Goal: Task Accomplishment & Management: Complete application form

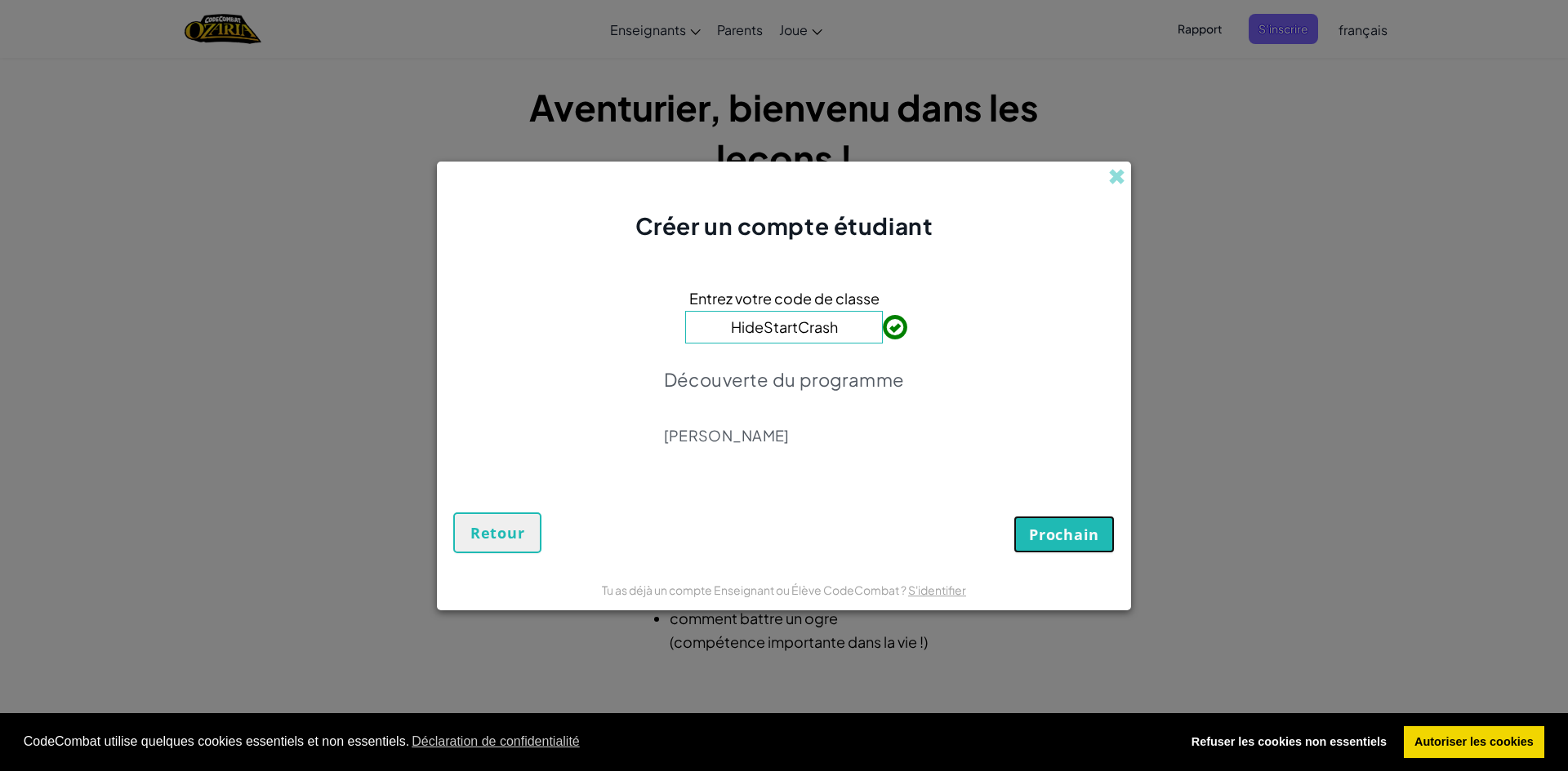
drag, startPoint x: 1035, startPoint y: 529, endPoint x: 1027, endPoint y: 519, distance: 12.8
click at [1036, 528] on font "Prochain" at bounding box center [1064, 535] width 70 height 20
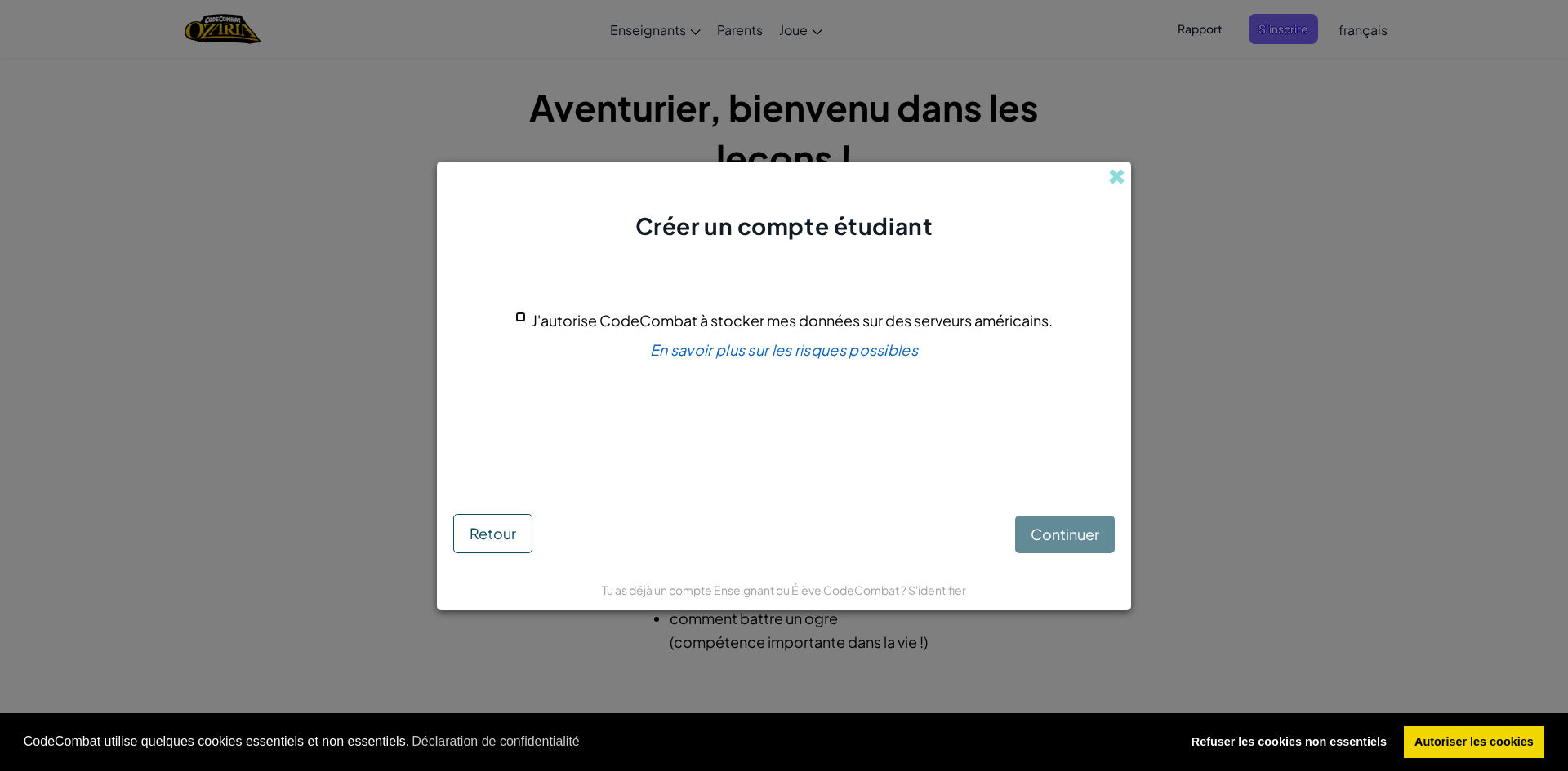
click at [520, 315] on input "J'autorise CodeCombat à stocker mes données sur des serveurs américains." at bounding box center [520, 317] width 10 height 10
checkbox input "true"
click at [1040, 535] on font "Continuer" at bounding box center [1064, 535] width 69 height 19
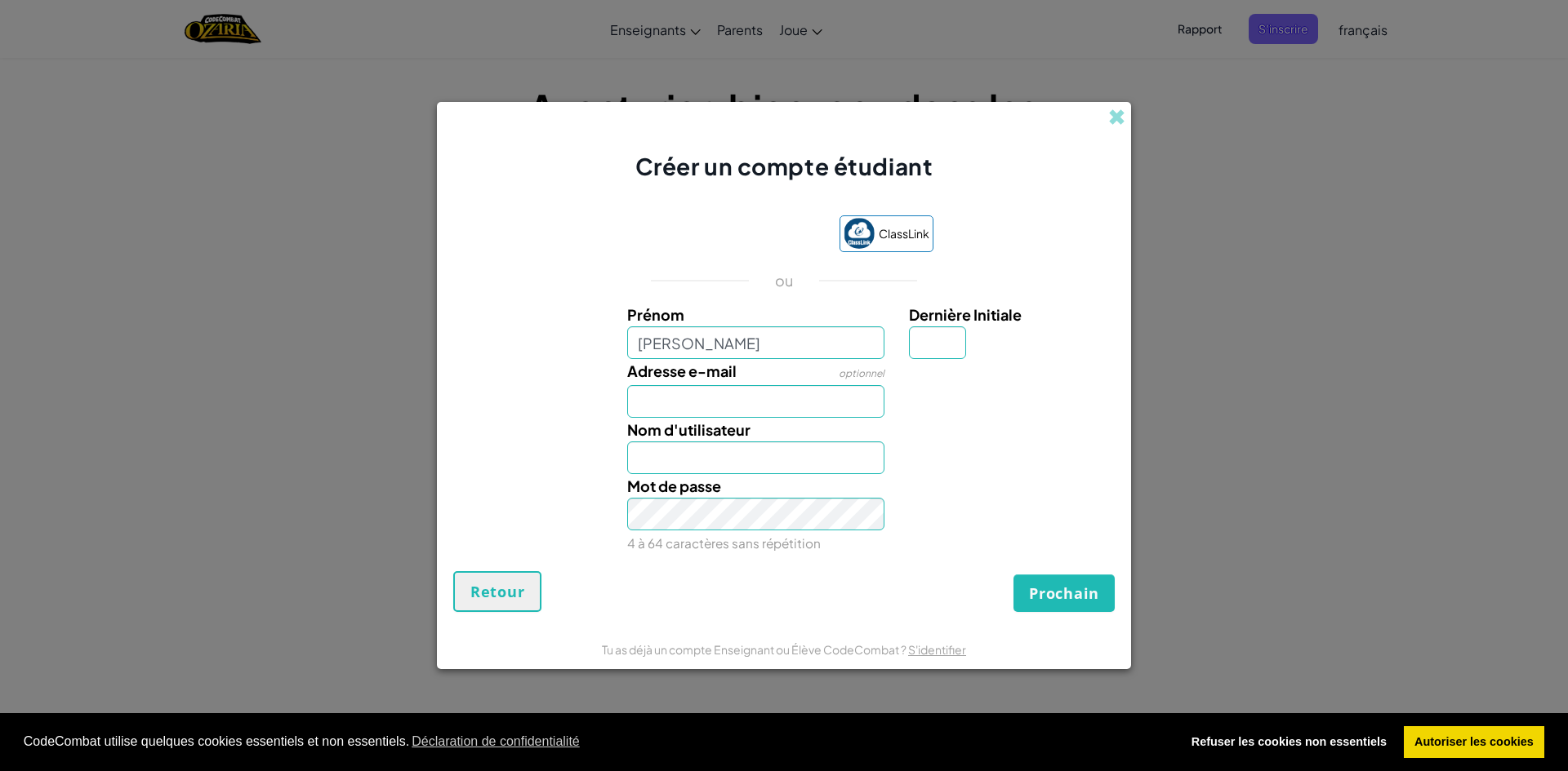
type input "[PERSON_NAME]"
click at [954, 345] on input "Dernière Initiale" at bounding box center [938, 343] width 57 height 33
type input "p"
type input "EmmaP"
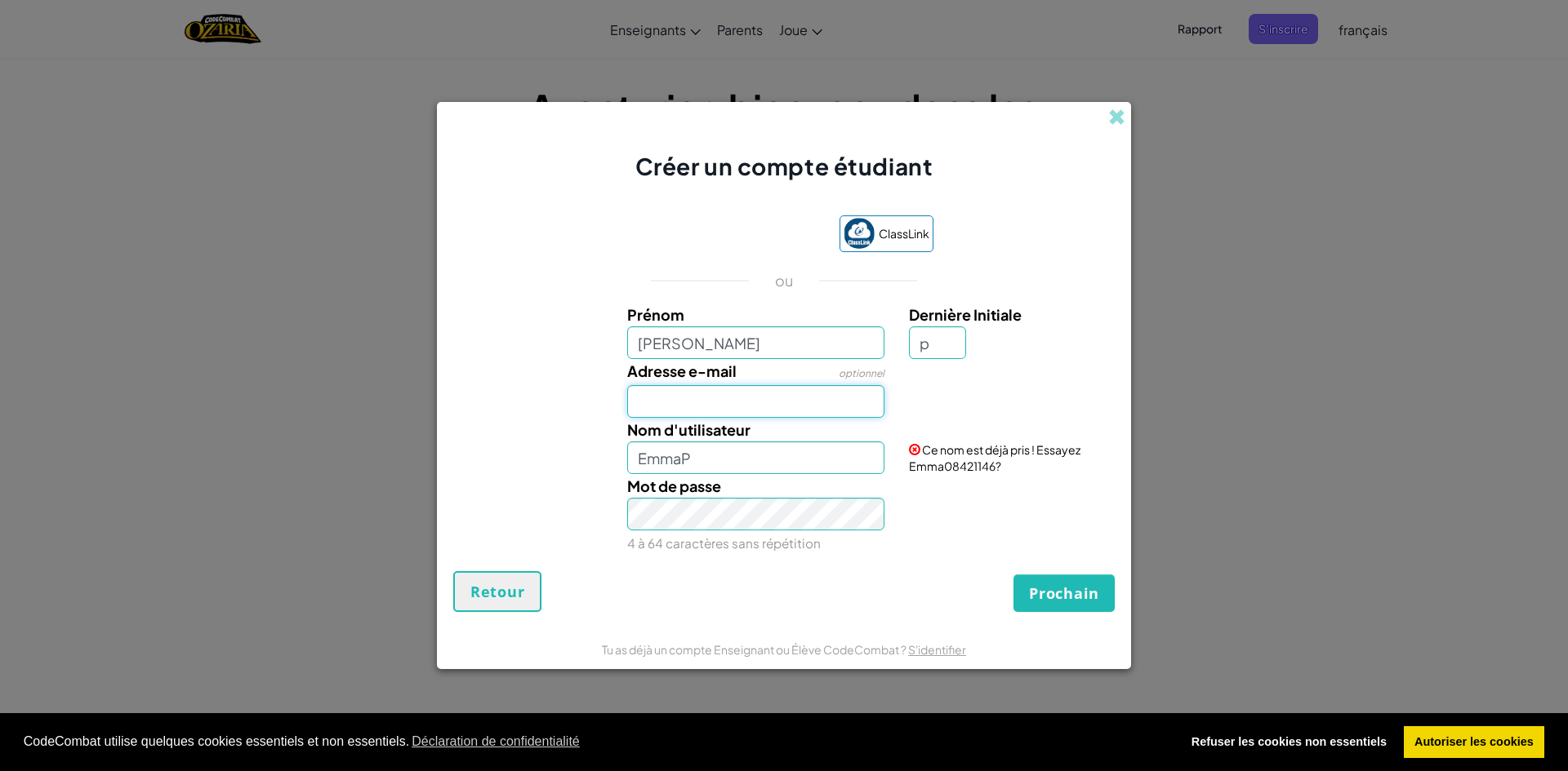
click at [807, 414] on input "Adresse e-mail" at bounding box center [756, 402] width 258 height 33
type input "[EMAIL_ADDRESS][DOMAIN_NAME]"
click at [767, 459] on input "EmmaP" at bounding box center [756, 457] width 258 height 33
type input "E"
type input "[PERSON_NAME].plpn"
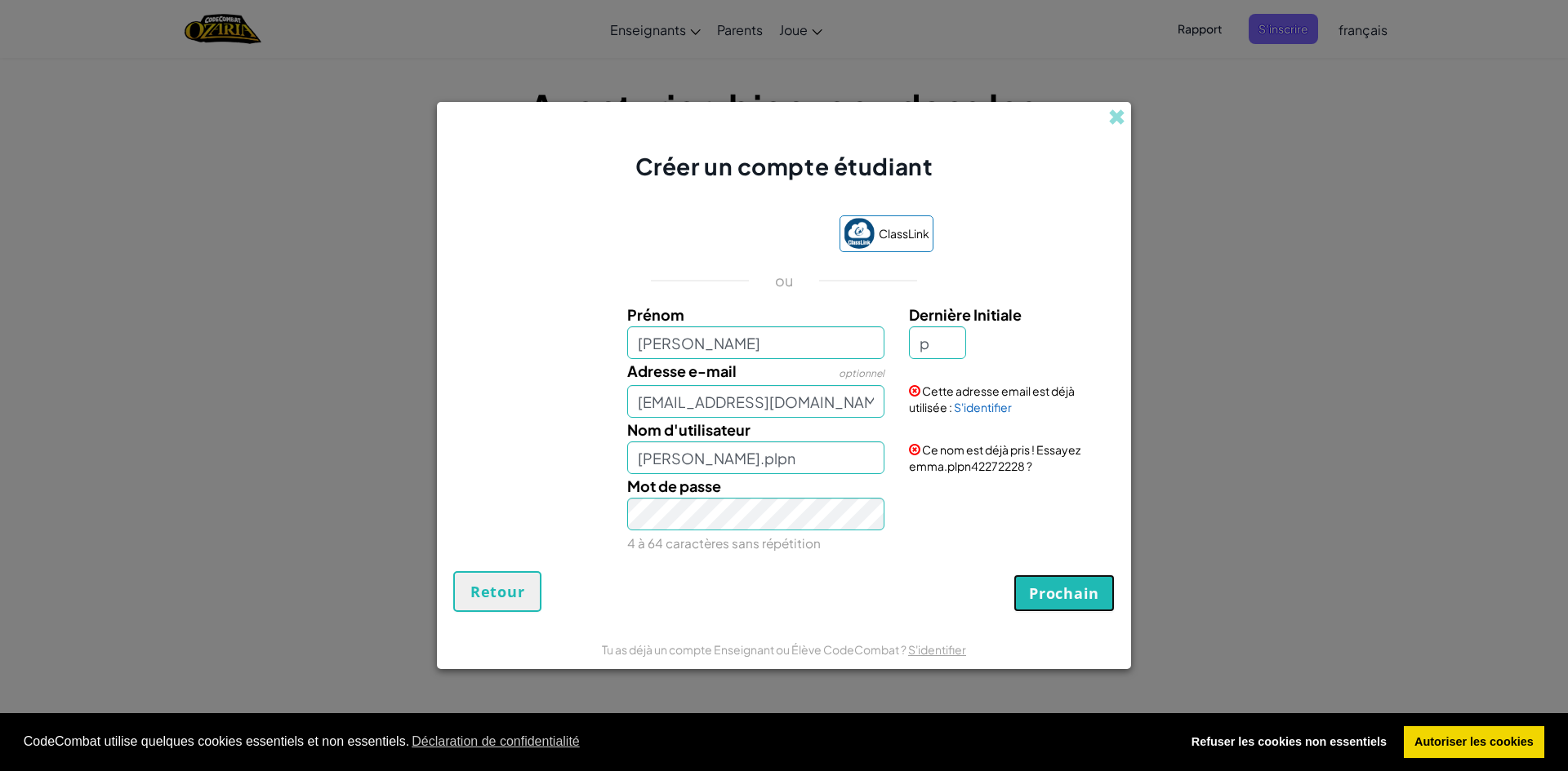
click at [1075, 609] on button "Prochain" at bounding box center [1063, 593] width 101 height 38
click at [1070, 602] on font "Créer un compte" at bounding box center [1033, 593] width 132 height 20
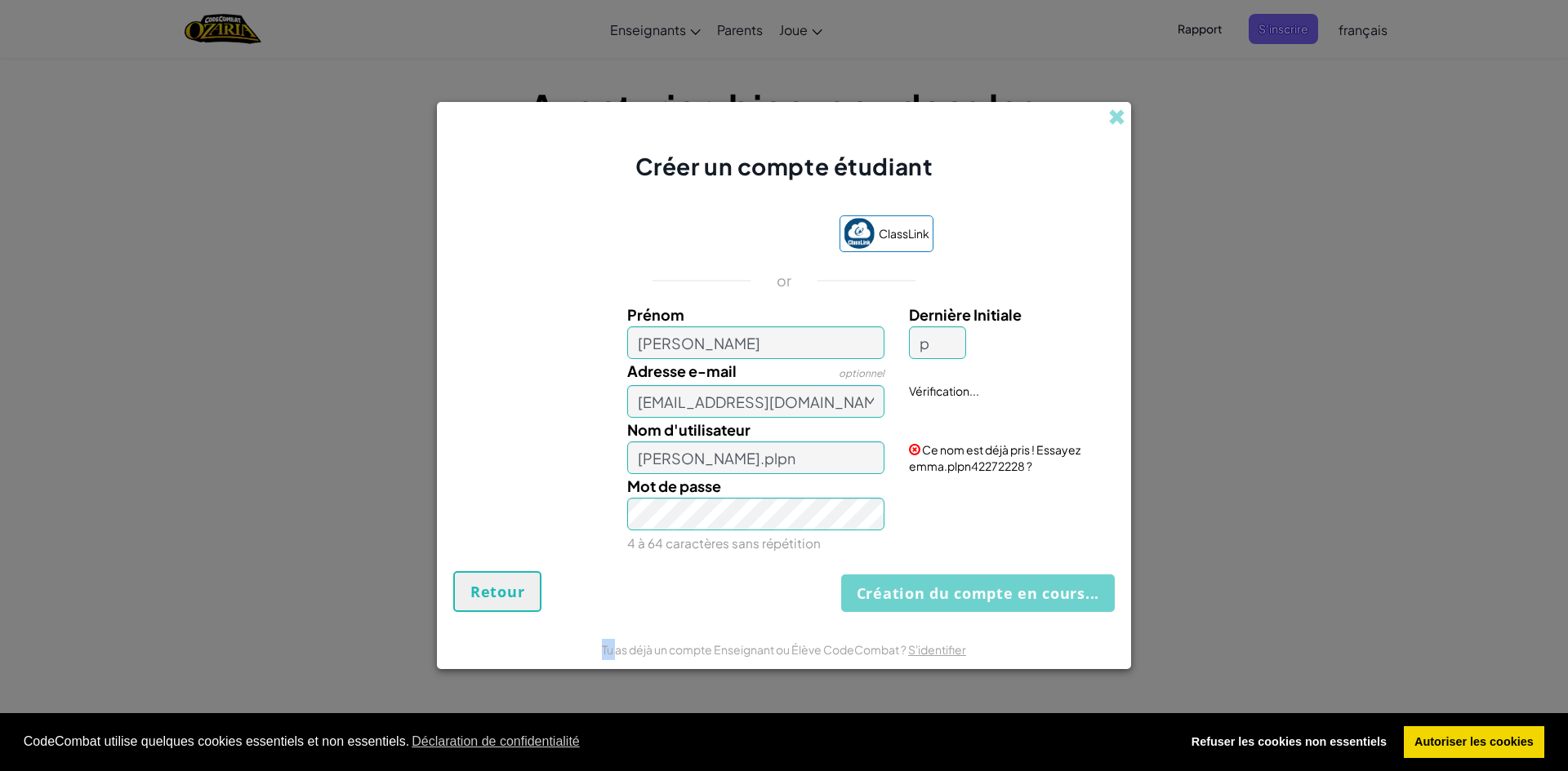
click at [1070, 602] on div "Création du compte en cours... Retour" at bounding box center [784, 591] width 662 height 41
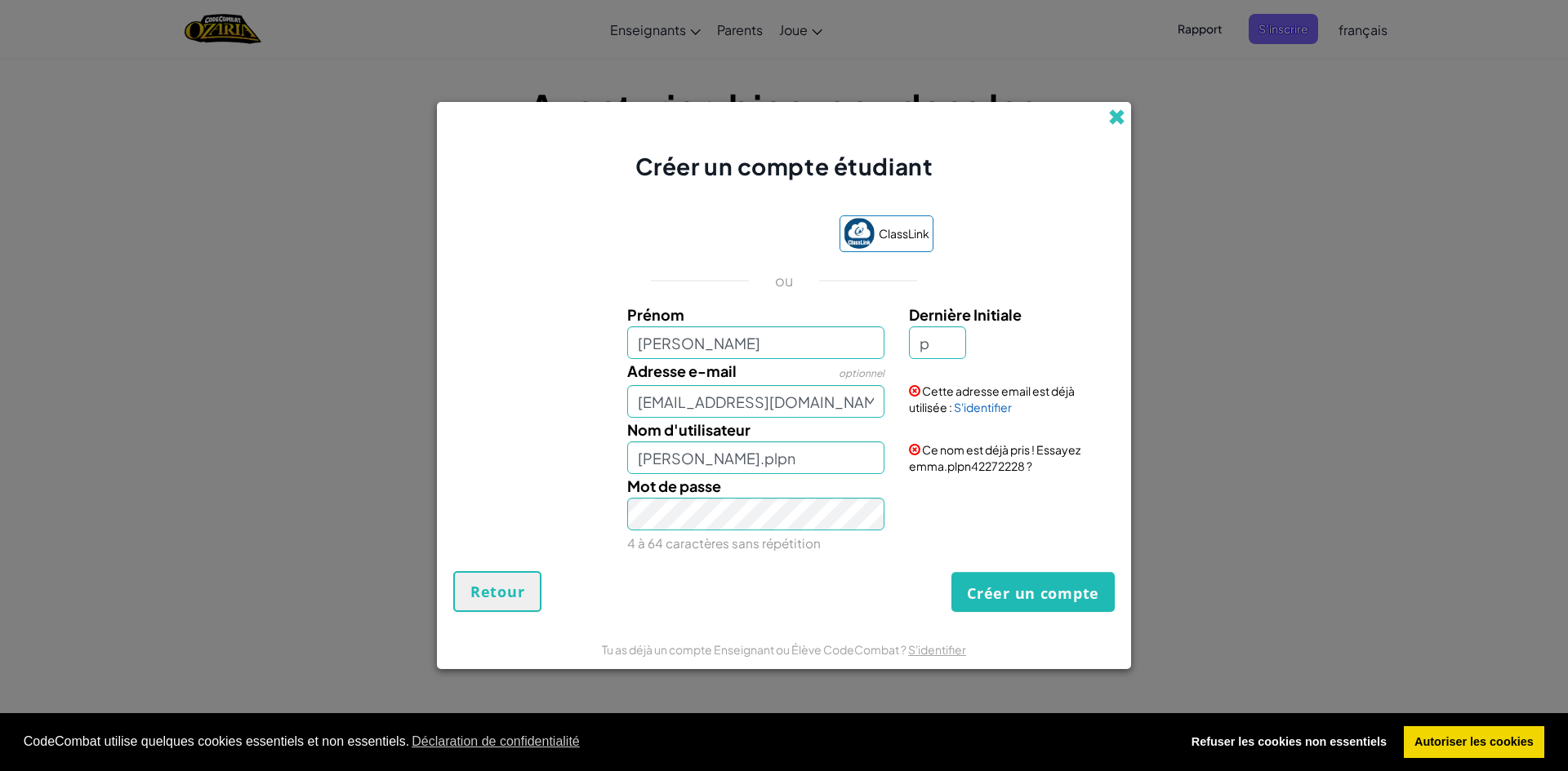
click at [1123, 116] on span at bounding box center [1116, 117] width 17 height 17
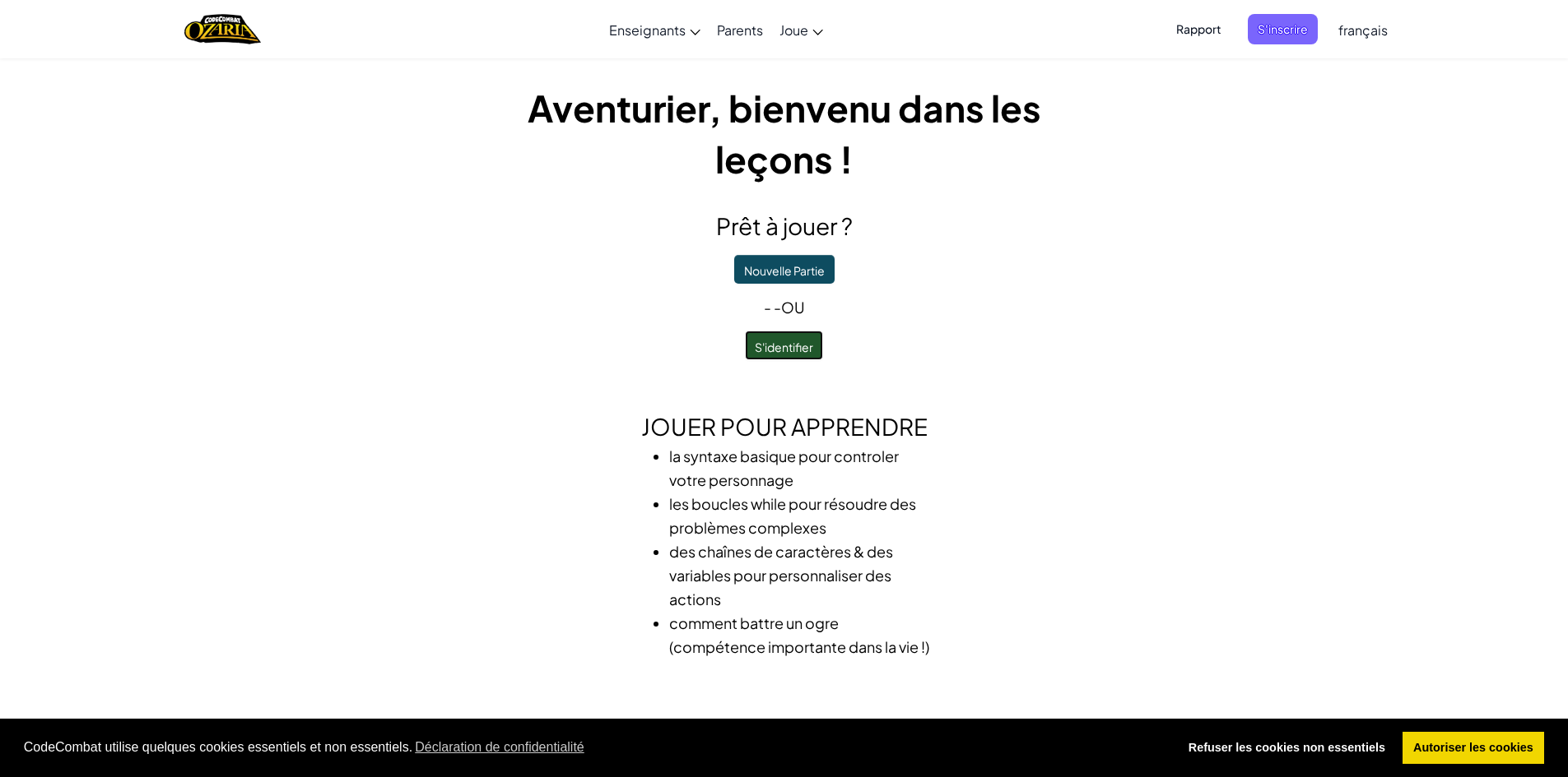
click at [783, 350] on font "S'identifier" at bounding box center [783, 348] width 58 height 15
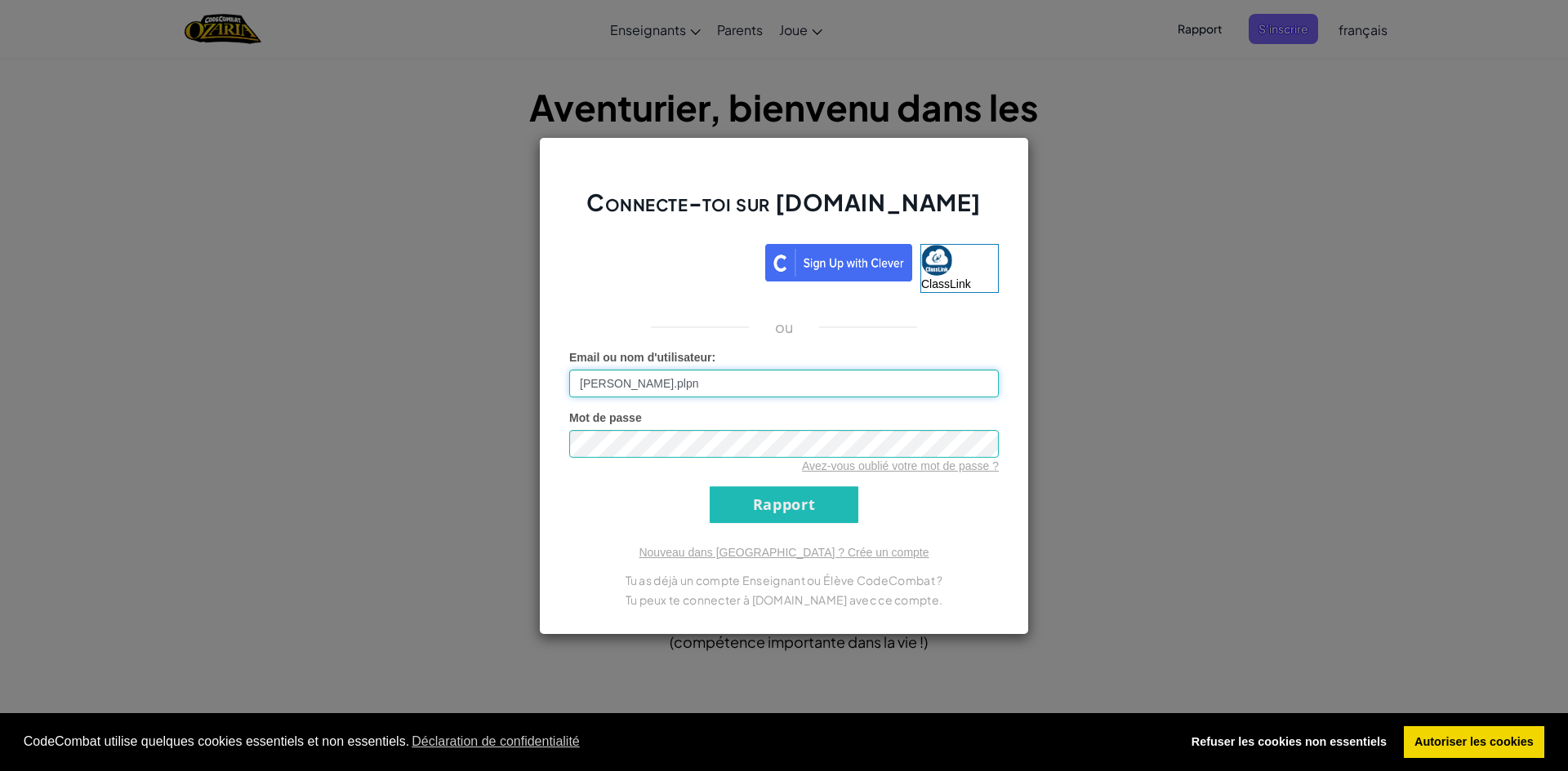
type input "[PERSON_NAME].plpn"
click at [790, 506] on input "Rapport" at bounding box center [784, 505] width 148 height 37
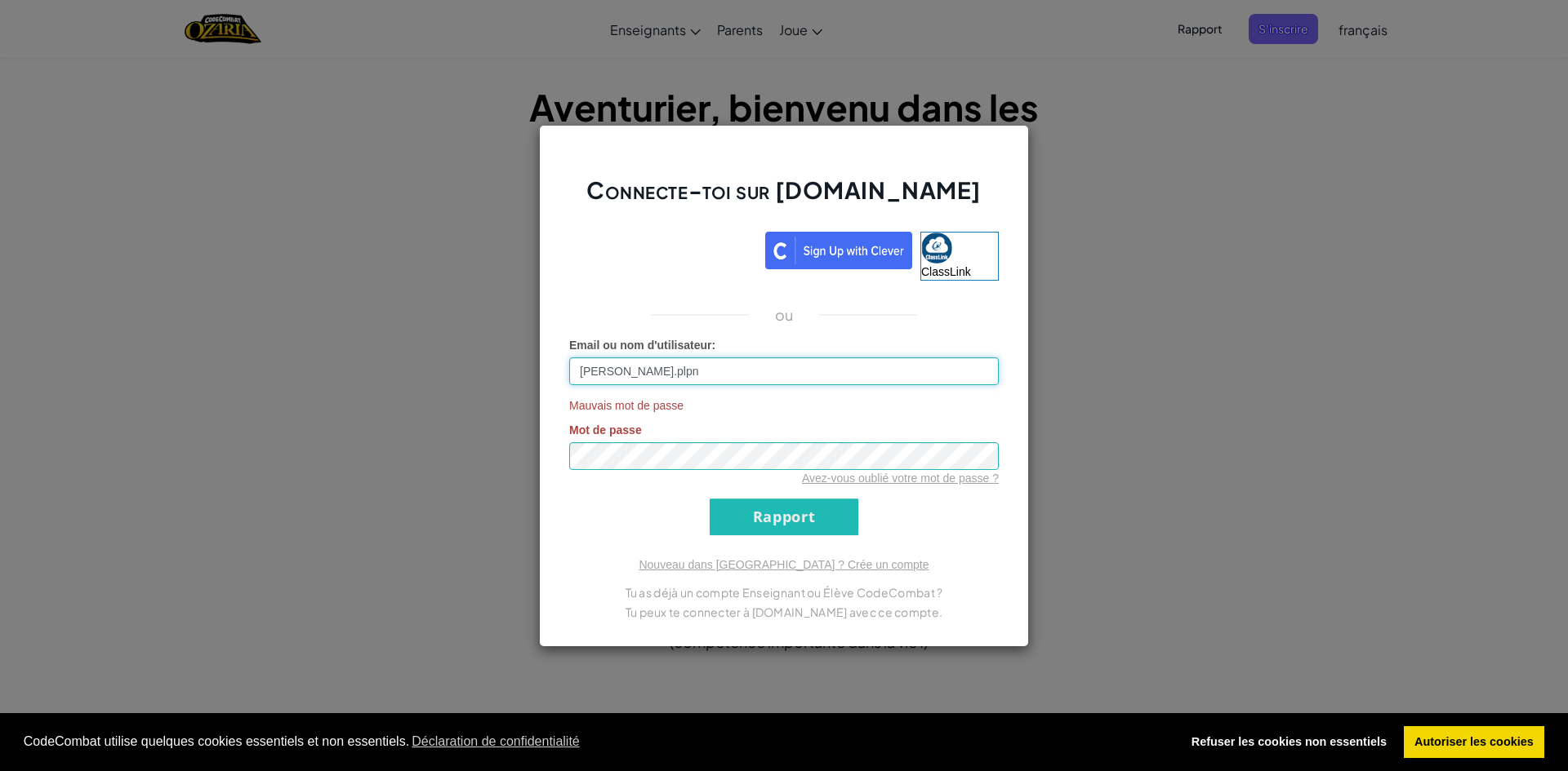
click at [675, 374] on input "[PERSON_NAME].plpn" at bounding box center [784, 370] width 429 height 27
drag, startPoint x: 669, startPoint y: 375, endPoint x: 597, endPoint y: 365, distance: 72.7
click at [582, 369] on input "[PERSON_NAME].plpn" at bounding box center [784, 370] width 429 height 27
type input "p"
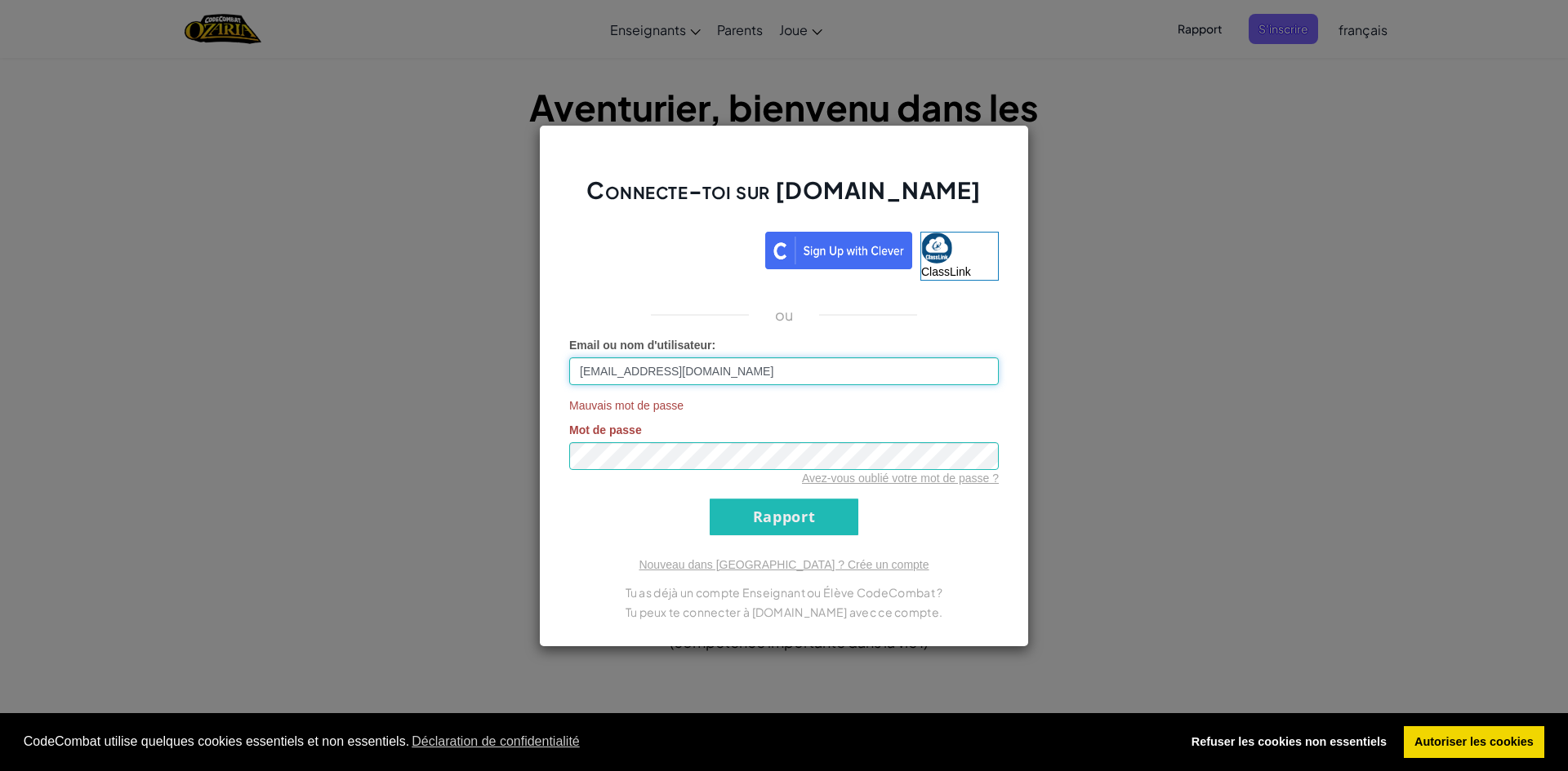
type input "[EMAIL_ADDRESS][DOMAIN_NAME]"
click at [754, 472] on div "Avez-vous oublié votre mot de passe ?" at bounding box center [784, 478] width 429 height 16
click at [776, 511] on input "Rapport" at bounding box center [784, 517] width 148 height 37
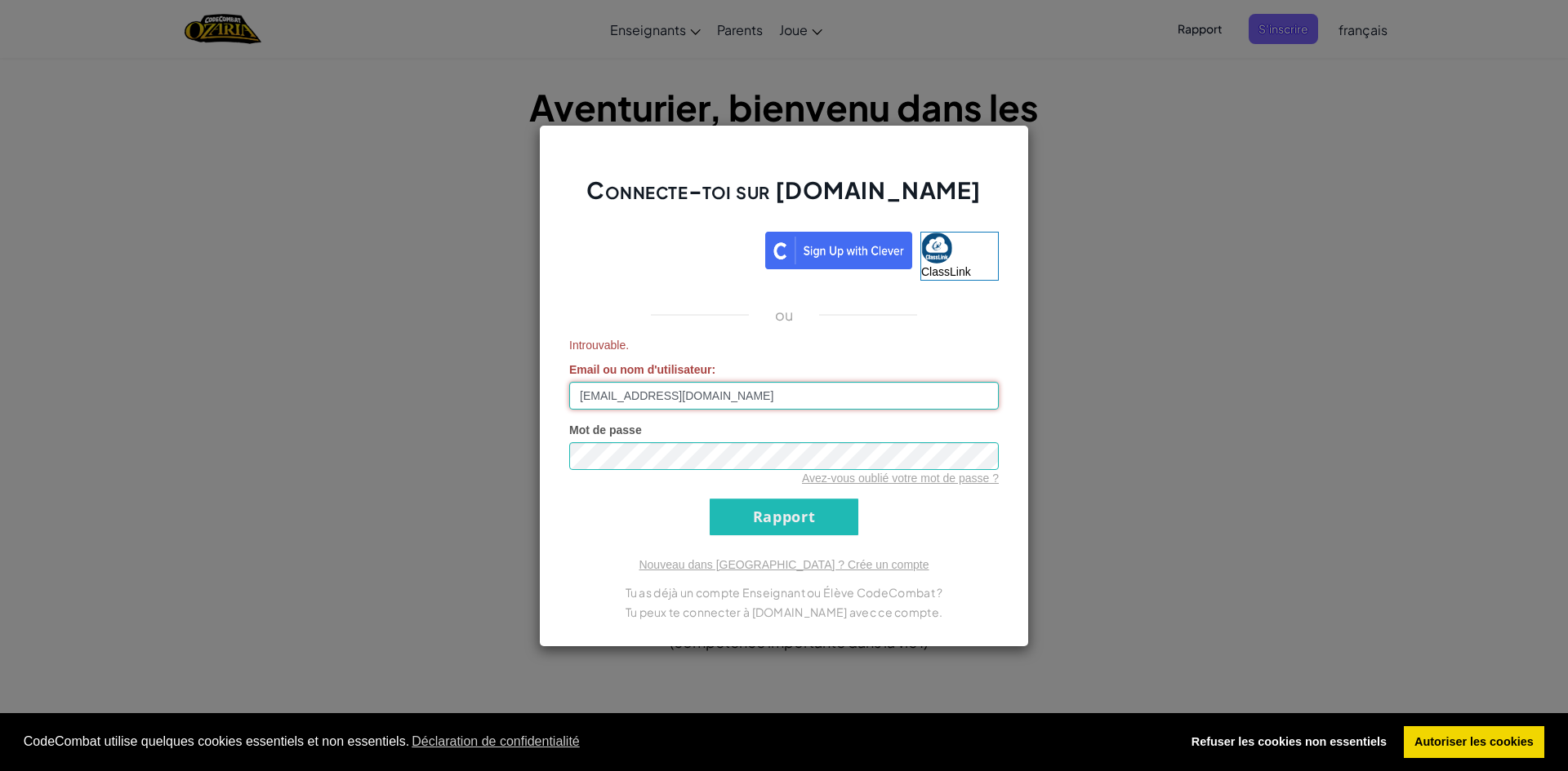
drag, startPoint x: 830, startPoint y: 396, endPoint x: 503, endPoint y: 345, distance: 331.0
click at [503, 345] on div "Connecte-toi sur [DOMAIN_NAME] ClassLink ou Introuvable. Email ou nom d'utilisa…" at bounding box center [784, 386] width 1568 height 771
type input "[EMAIL_ADDRESS][DOMAIN_NAME]"
click at [756, 515] on input "Rapport" at bounding box center [784, 517] width 148 height 37
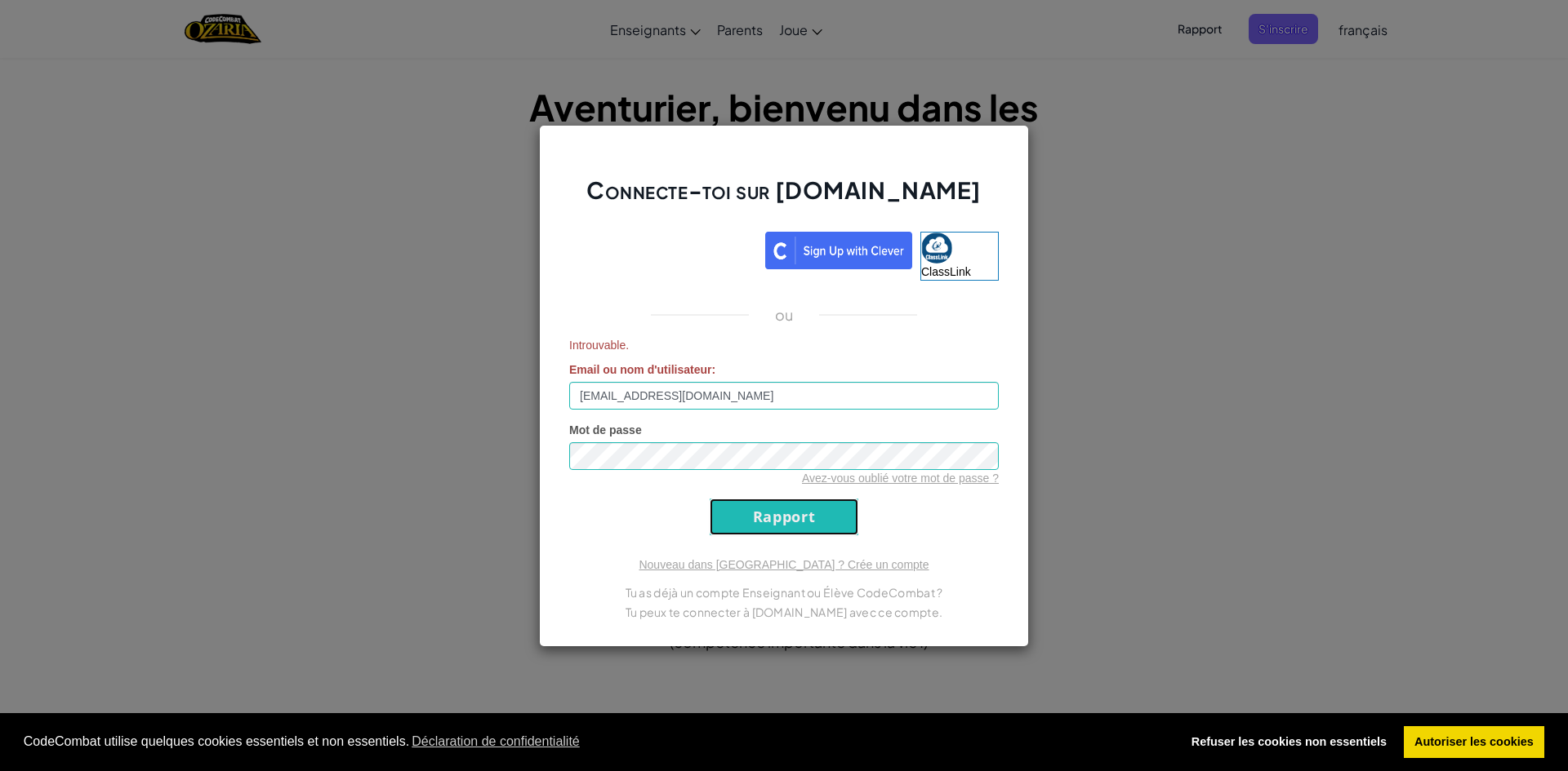
click at [756, 515] on input "Rapport" at bounding box center [784, 517] width 148 height 37
click at [1474, 117] on div "Connecte-toi sur [DOMAIN_NAME] ClassLink ou Introuvable. Email ou nom d'utilisa…" at bounding box center [784, 386] width 1568 height 771
